Goal: Task Accomplishment & Management: Manage account settings

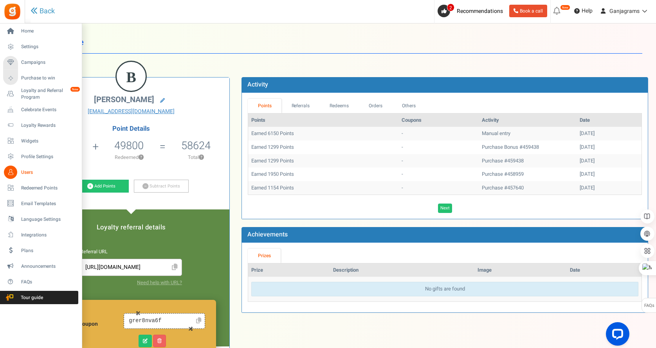
click at [14, 171] on icon at bounding box center [10, 171] width 13 height 13
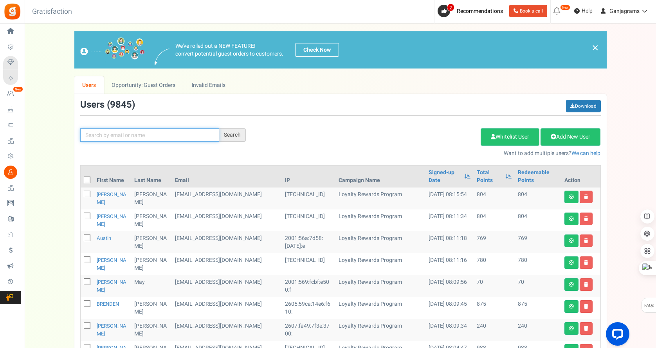
click at [131, 133] on input "text" at bounding box center [149, 134] width 139 height 13
paste input "[EMAIL_ADDRESS][DOMAIN_NAME]"
type input "[EMAIL_ADDRESS][DOMAIN_NAME]"
click at [231, 137] on div "Search" at bounding box center [232, 134] width 27 height 13
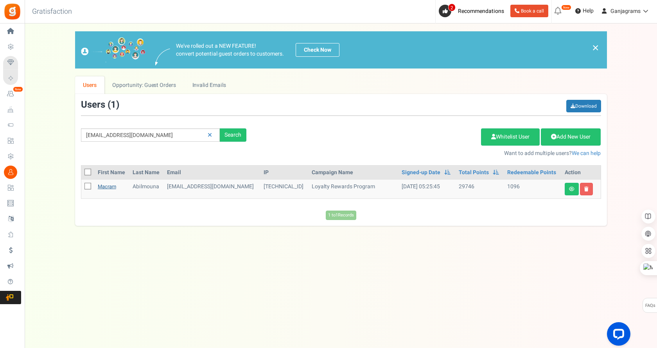
click at [111, 187] on link "Macram" at bounding box center [107, 186] width 18 height 7
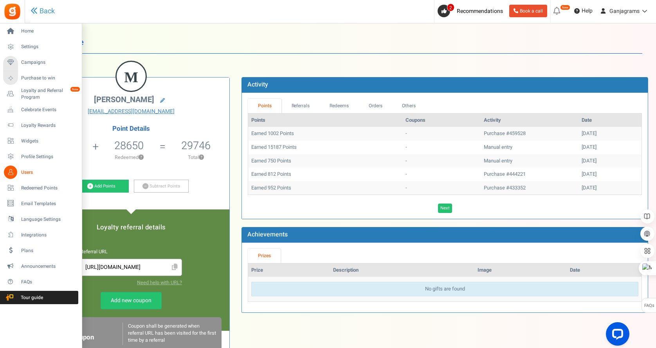
click at [30, 171] on span "Users" at bounding box center [48, 172] width 55 height 7
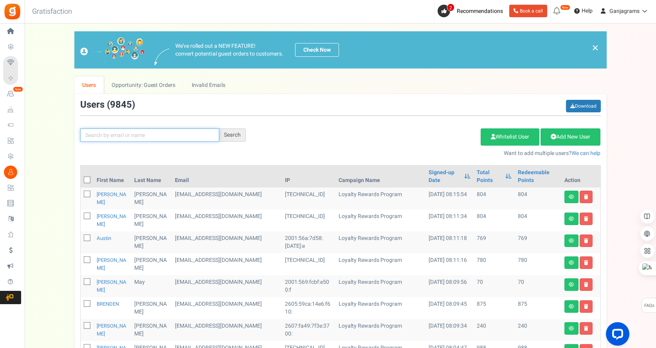
click at [135, 136] on input "text" at bounding box center [149, 134] width 139 height 13
paste input "[EMAIL_ADDRESS][DOMAIN_NAME]"
type input "[EMAIL_ADDRESS][DOMAIN_NAME]"
click at [224, 136] on div "Search" at bounding box center [232, 134] width 27 height 13
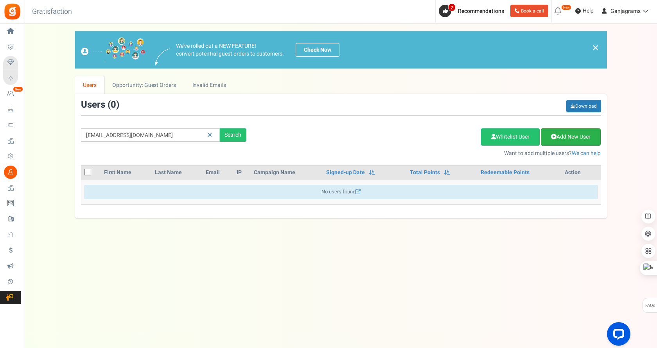
click at [570, 135] on link "Add New User" at bounding box center [571, 136] width 60 height 17
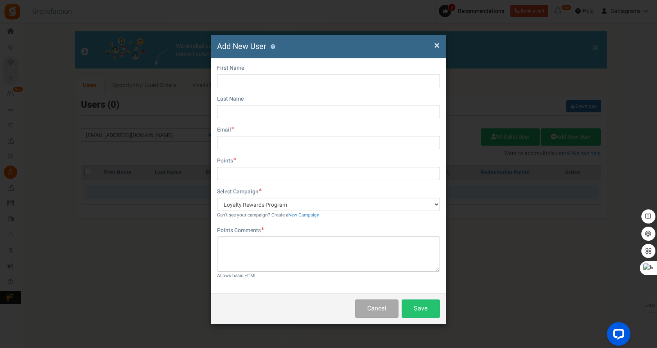
click at [436, 45] on span "×" at bounding box center [436, 45] width 5 height 15
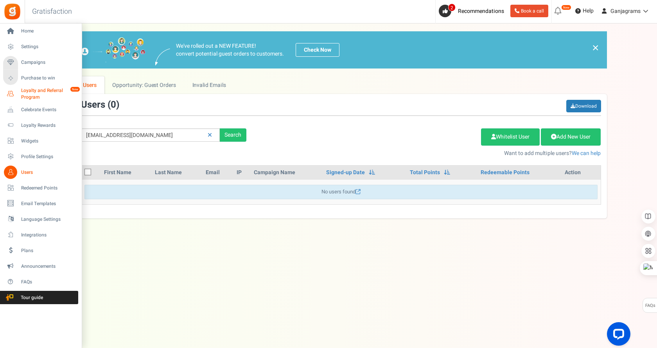
click at [48, 93] on span "Loyalty and Referral Program" at bounding box center [49, 93] width 57 height 13
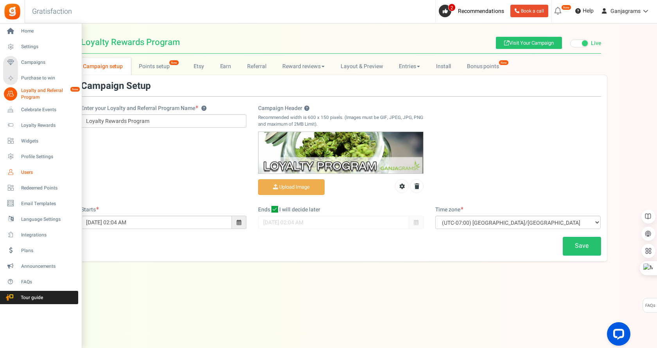
click at [29, 173] on span "Users" at bounding box center [48, 172] width 55 height 7
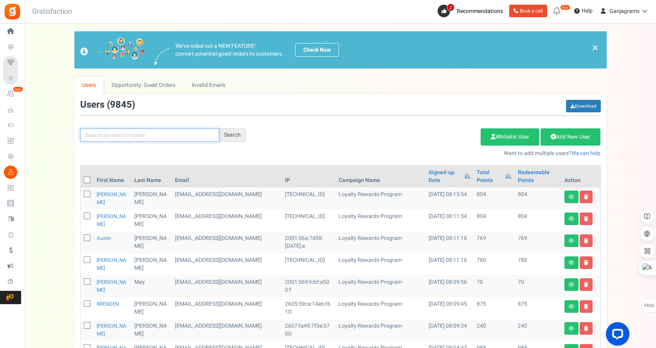
click at [185, 136] on input "text" at bounding box center [149, 134] width 139 height 13
click at [496, 134] on link "Whitelist User" at bounding box center [509, 136] width 59 height 17
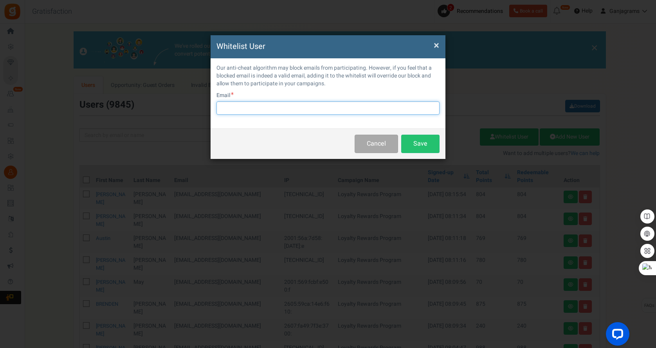
click at [365, 105] on input "text" at bounding box center [327, 107] width 223 height 13
paste input "[EMAIL_ADDRESS][DOMAIN_NAME]"
type input "[EMAIL_ADDRESS][DOMAIN_NAME]"
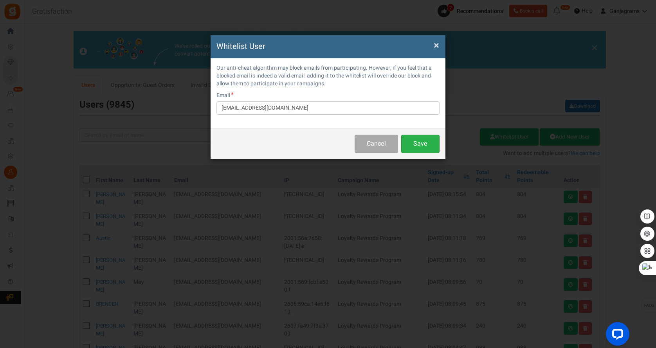
click at [419, 145] on button "Save" at bounding box center [420, 144] width 38 height 18
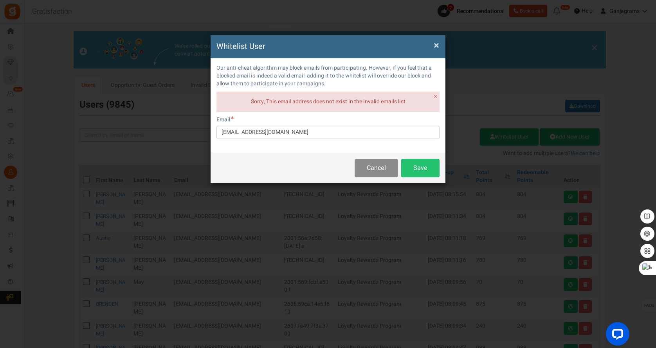
click at [362, 165] on button "Cancel" at bounding box center [375, 168] width 43 height 18
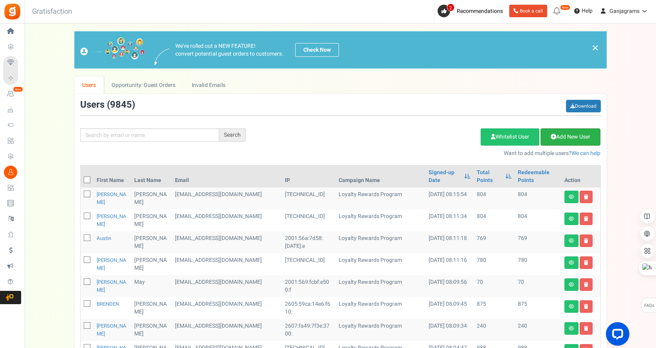
click at [568, 138] on link "Add New User" at bounding box center [570, 136] width 60 height 17
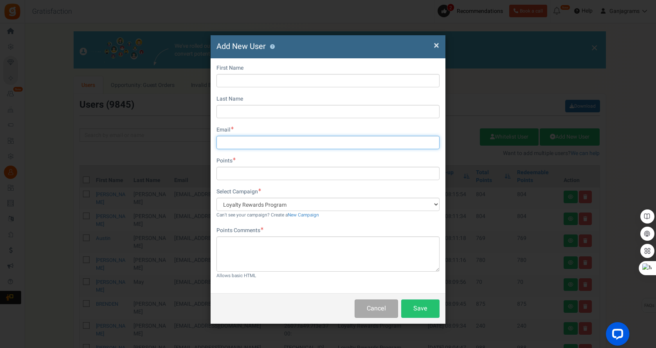
click at [232, 141] on input "text" at bounding box center [327, 142] width 223 height 13
paste input "[EMAIL_ADDRESS][DOMAIN_NAME]"
type input "[EMAIL_ADDRESS][DOMAIN_NAME]"
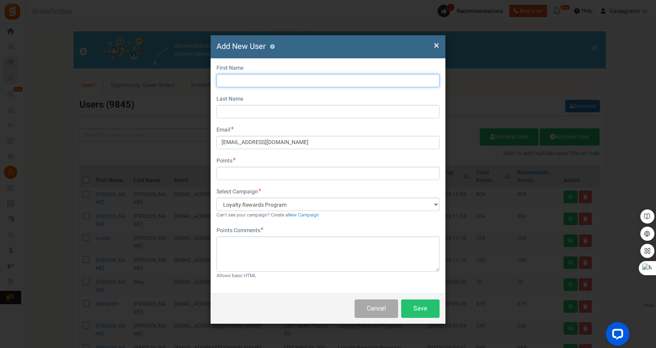
click at [239, 85] on input "text" at bounding box center [327, 80] width 223 height 13
type input "[PERSON_NAME]"
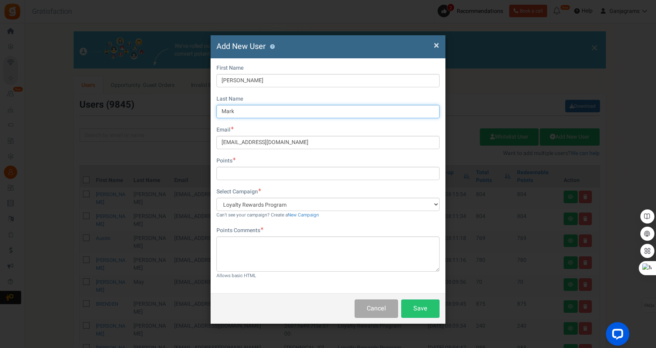
type input "Mark"
click at [276, 166] on div "Do you want to give Extra Points ? Yes No" at bounding box center [327, 162] width 223 height 10
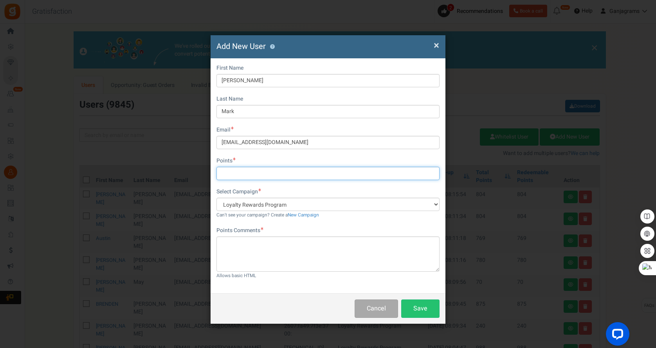
click at [261, 171] on input "text" at bounding box center [327, 173] width 223 height 13
type input "1735"
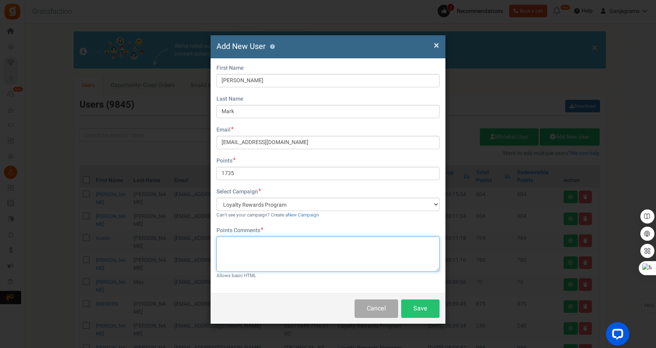
click at [244, 259] on textarea at bounding box center [327, 253] width 223 height 35
type textarea "Last 2 orders"
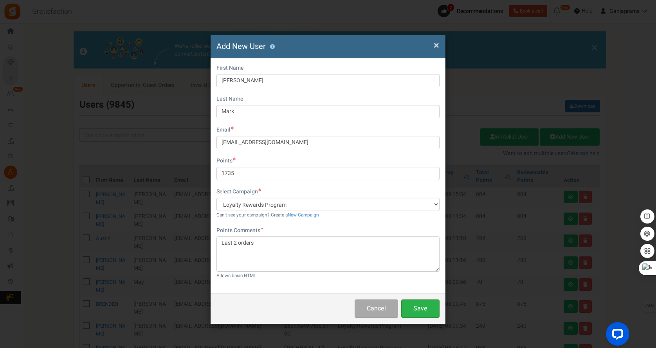
click at [417, 309] on button "Save" at bounding box center [420, 308] width 38 height 18
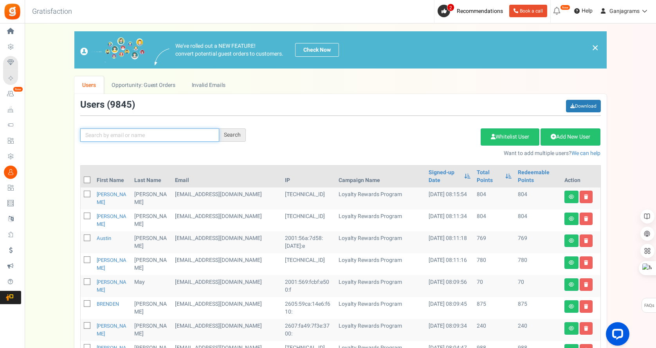
click at [167, 133] on input "text" at bounding box center [149, 134] width 139 height 13
paste input "[EMAIL_ADDRESS][DOMAIN_NAME]"
type input "[EMAIL_ADDRESS][DOMAIN_NAME]"
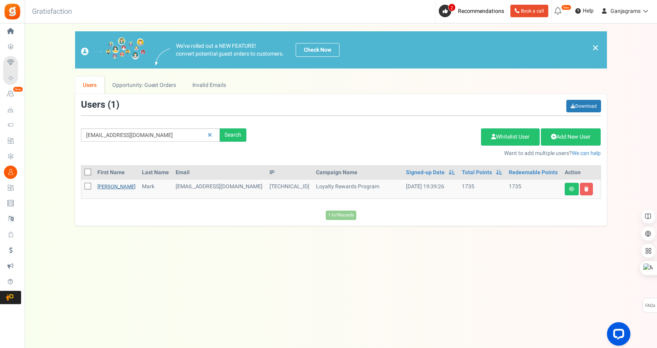
click at [108, 187] on link "[PERSON_NAME]" at bounding box center [116, 186] width 38 height 7
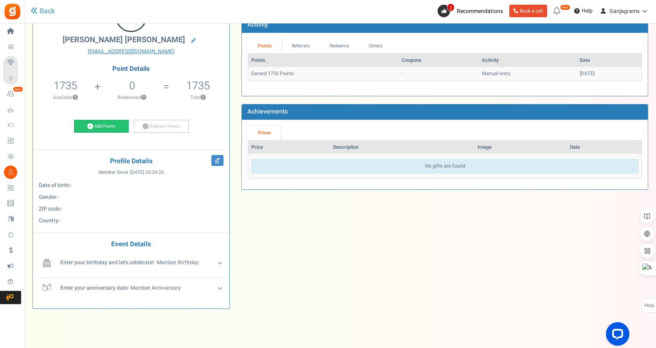
scroll to position [61, 0]
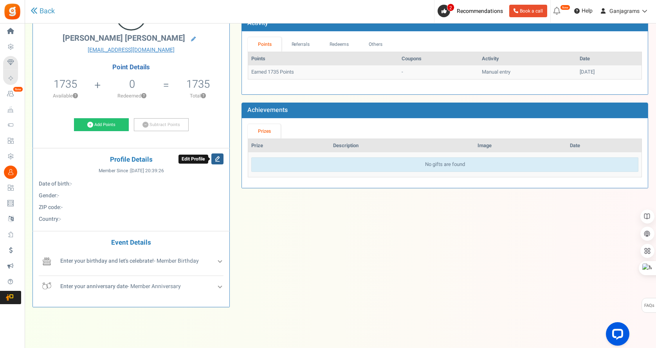
click at [216, 161] on icon at bounding box center [217, 158] width 12 height 11
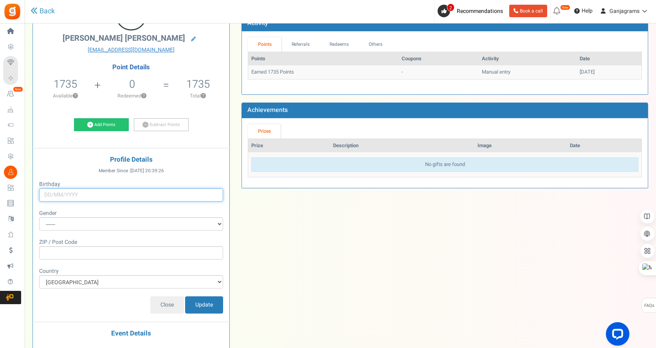
type input "[DATE]"
click at [126, 195] on div "Birthday * [DEMOGRAPHIC_DATA]" at bounding box center [131, 190] width 184 height 21
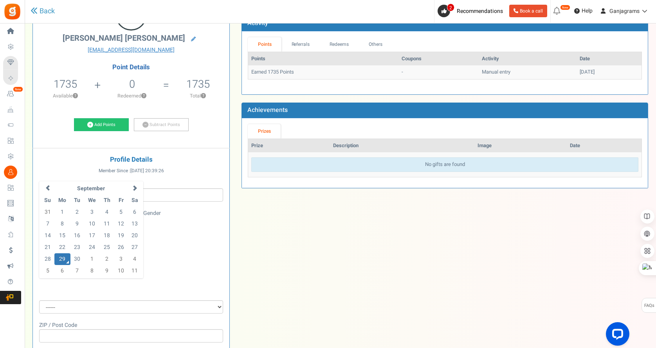
click at [182, 161] on h4 "Profile Details" at bounding box center [131, 159] width 185 height 7
